Goal: Use online tool/utility: Utilize a website feature to perform a specific function

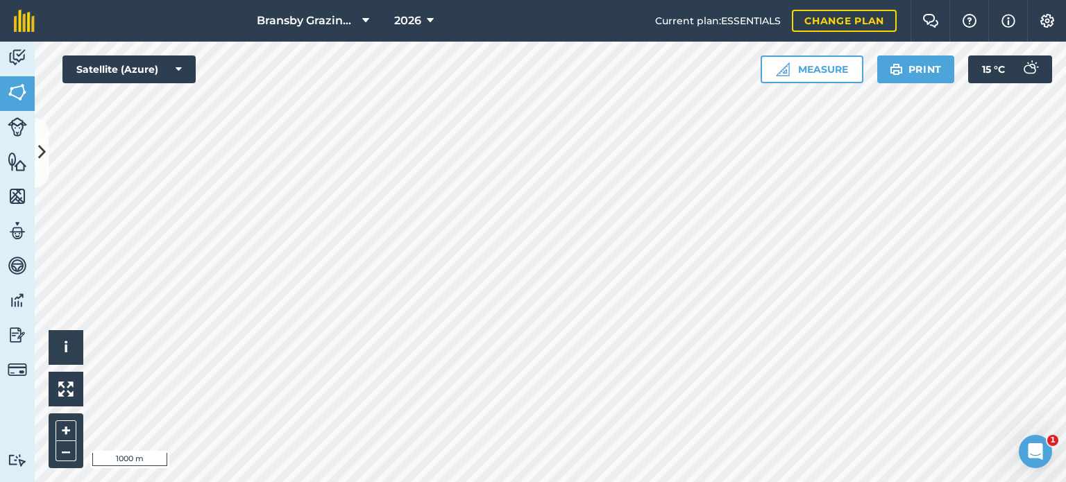
click at [857, 76] on div "Click to start drawing i © 2025 TomTom, Microsoft 1000 m + – Satellite (Azure) …" at bounding box center [550, 262] width 1031 height 441
click at [362, 16] on icon at bounding box center [365, 20] width 7 height 17
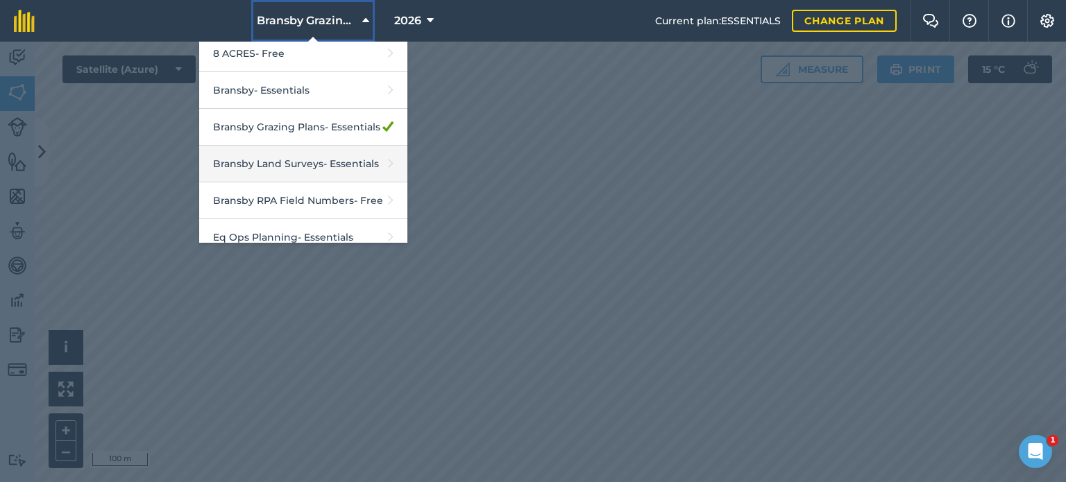
scroll to position [74, 0]
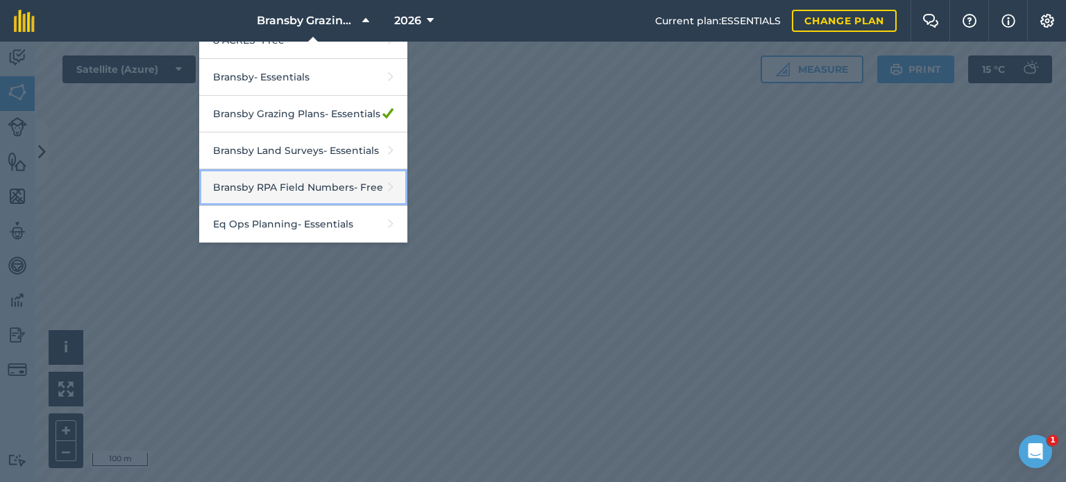
click at [344, 188] on link "Bransby RPA Field Numbers - Free" at bounding box center [303, 187] width 208 height 37
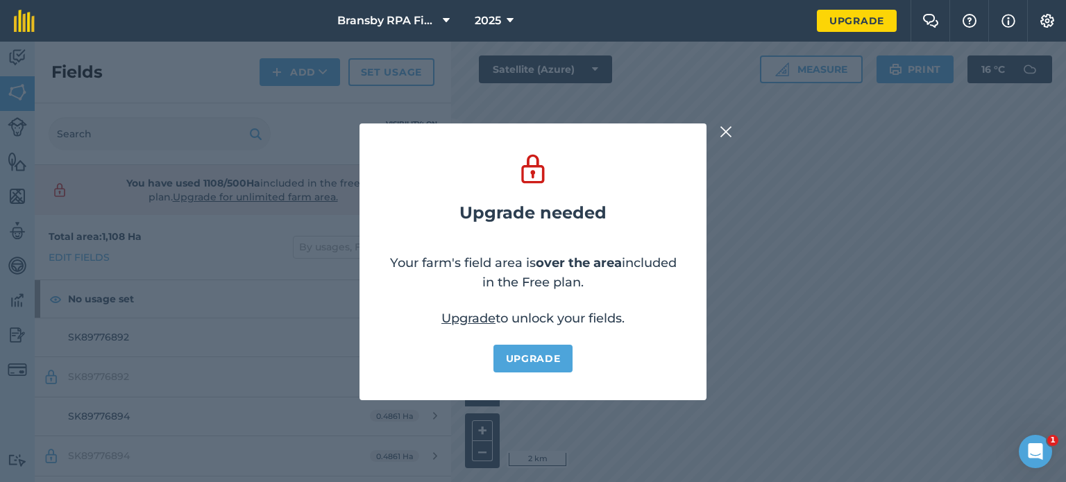
click at [722, 135] on img at bounding box center [726, 132] width 12 height 17
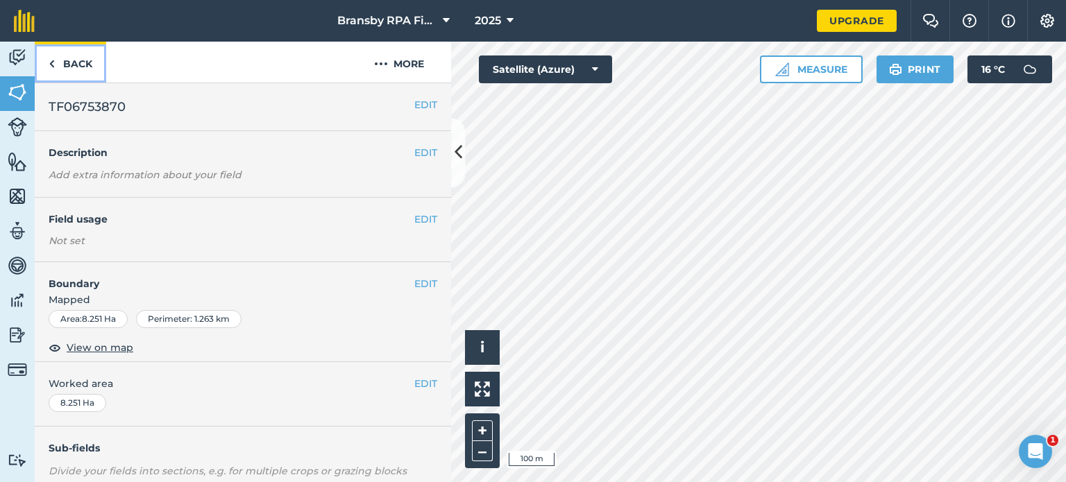
click at [90, 68] on link "Back" at bounding box center [70, 62] width 71 height 41
click at [85, 66] on link "Back" at bounding box center [70, 62] width 71 height 41
click at [825, 58] on button "Measure" at bounding box center [811, 70] width 103 height 28
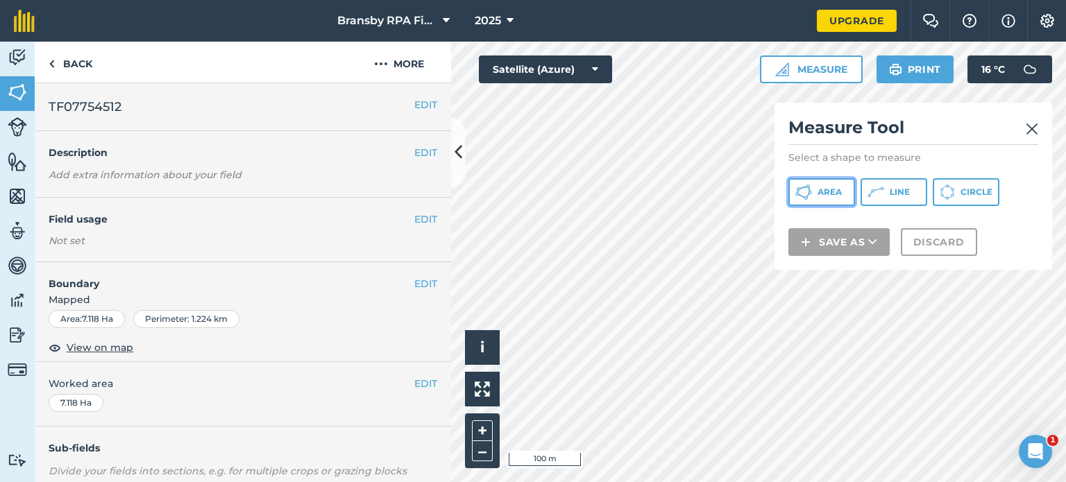
click at [836, 184] on button "Area" at bounding box center [821, 192] width 67 height 28
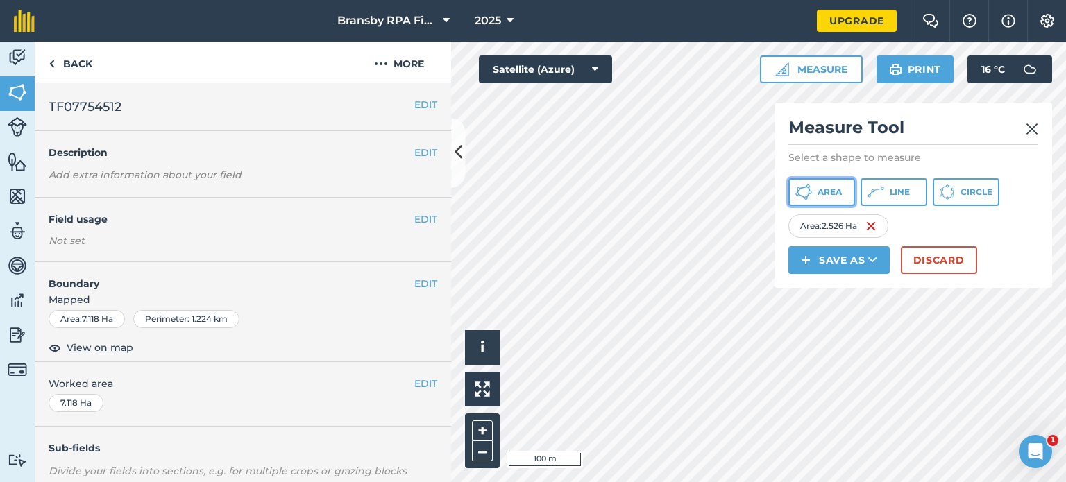
click at [835, 190] on span "Area" at bounding box center [830, 192] width 24 height 11
click at [934, 264] on button "Discard" at bounding box center [939, 260] width 76 height 28
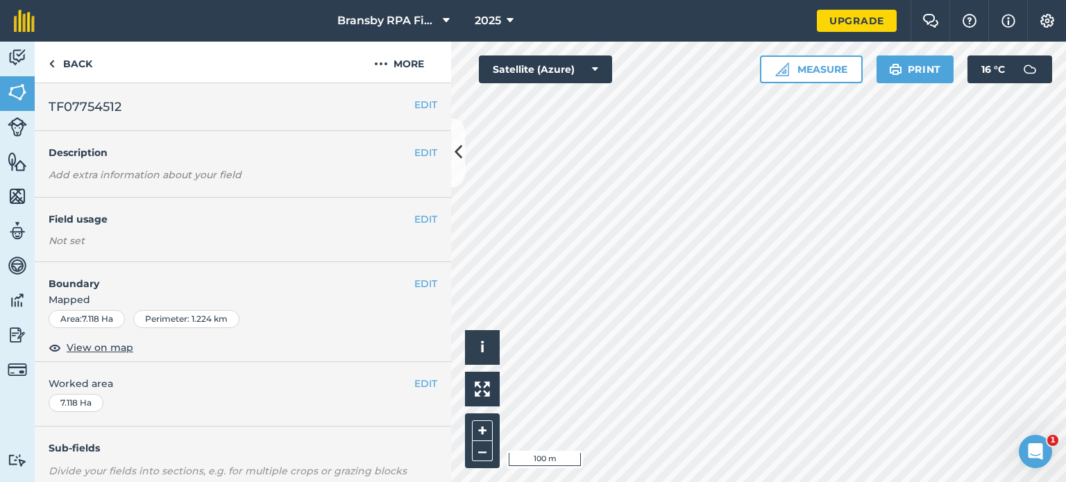
click at [686, 23] on div "Bransby RPA Field Numbers 2025 Upgrade Farm Chat Help Info Settings Map printin…" at bounding box center [533, 241] width 1066 height 482
